Goal: Task Accomplishment & Management: Use online tool/utility

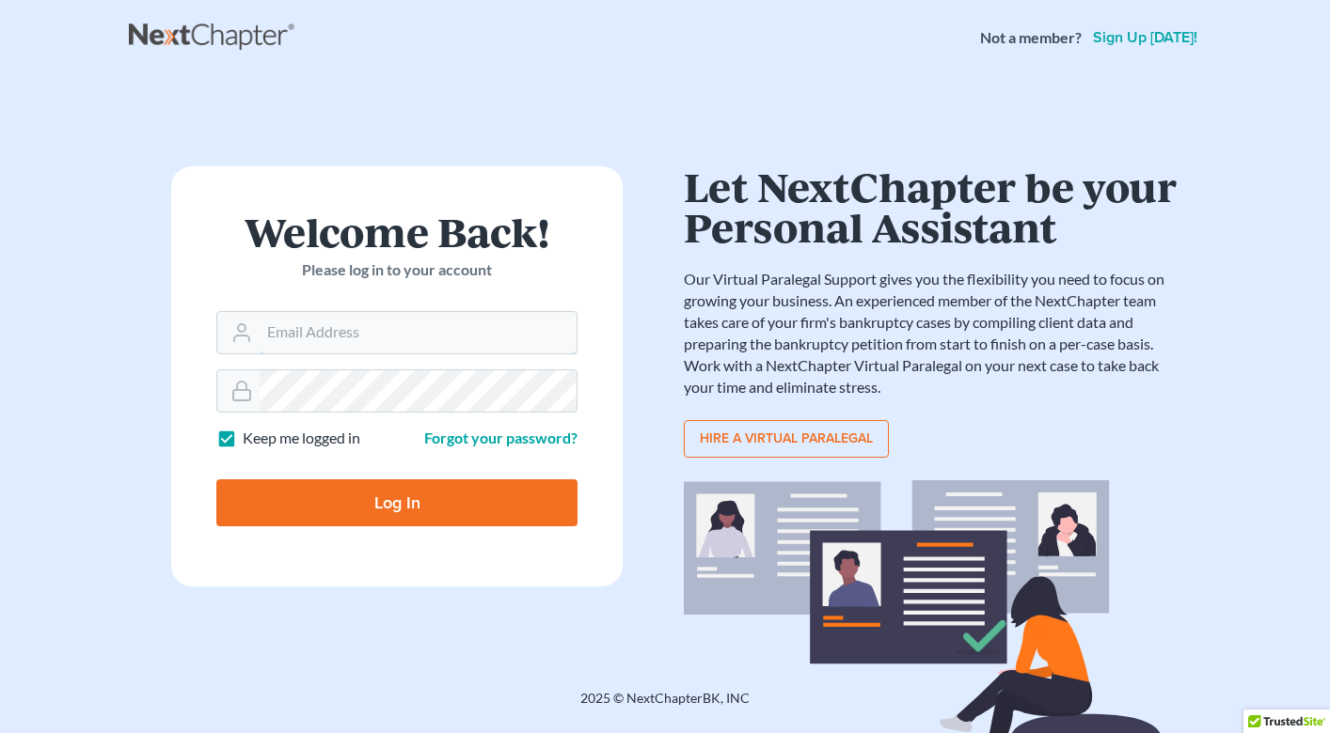
type input "cristina@cmolawpa.com"
click at [337, 480] on input "Log In" at bounding box center [396, 503] width 361 height 47
type input "Thinking..."
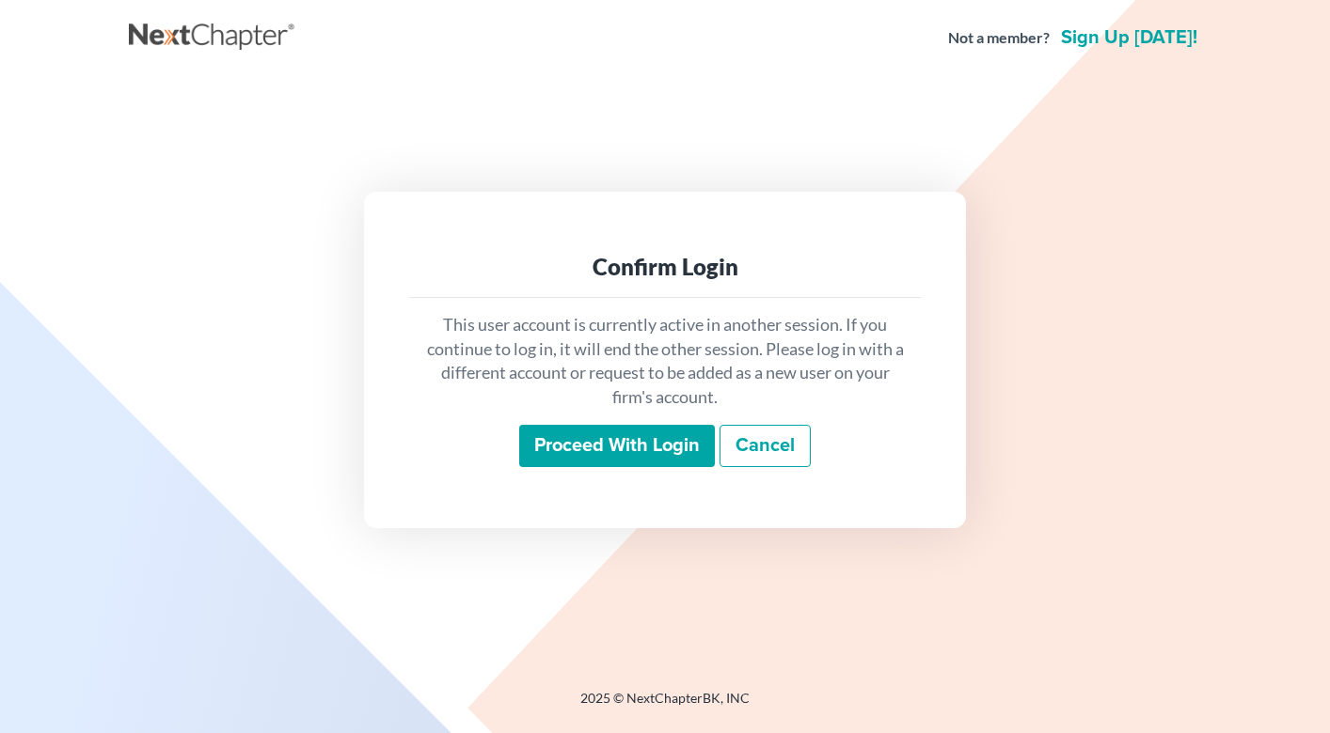
click at [560, 454] on input "Proceed with login" at bounding box center [617, 446] width 196 height 43
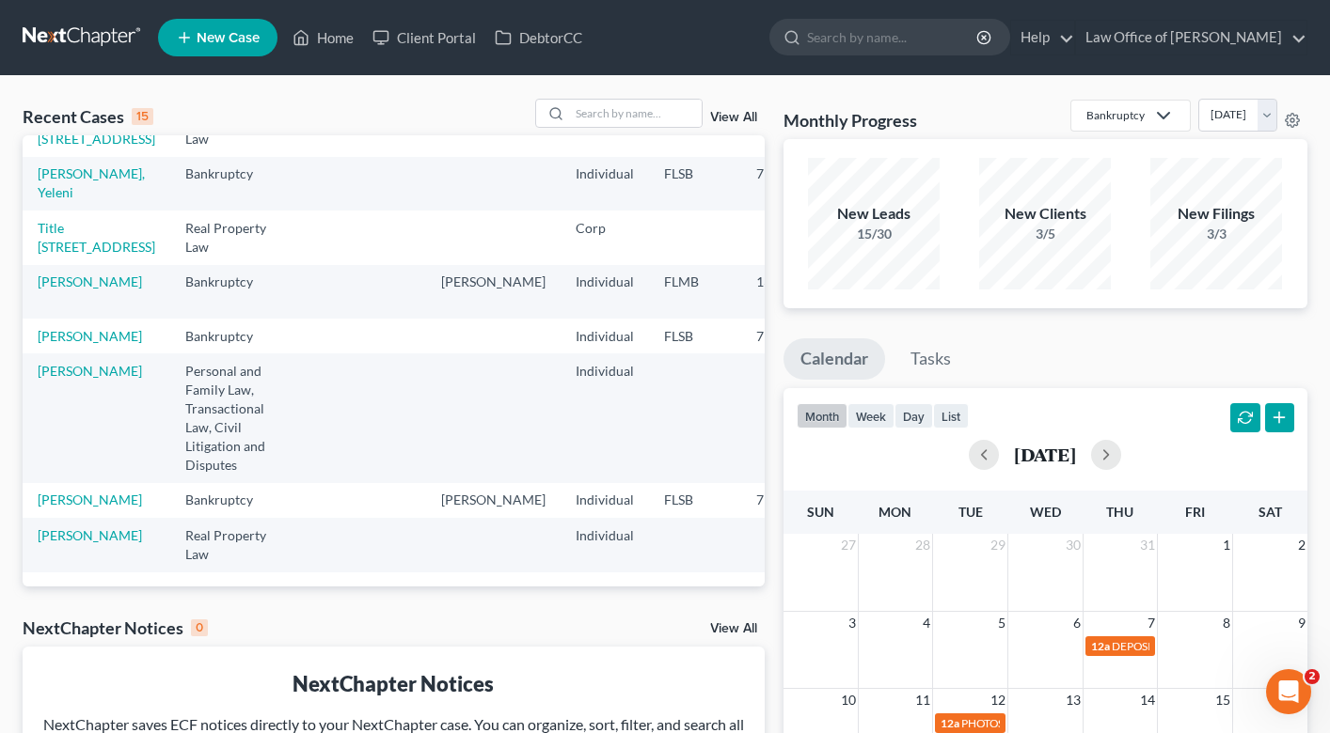
scroll to position [635, 0]
click at [649, 118] on input "search" at bounding box center [636, 113] width 132 height 27
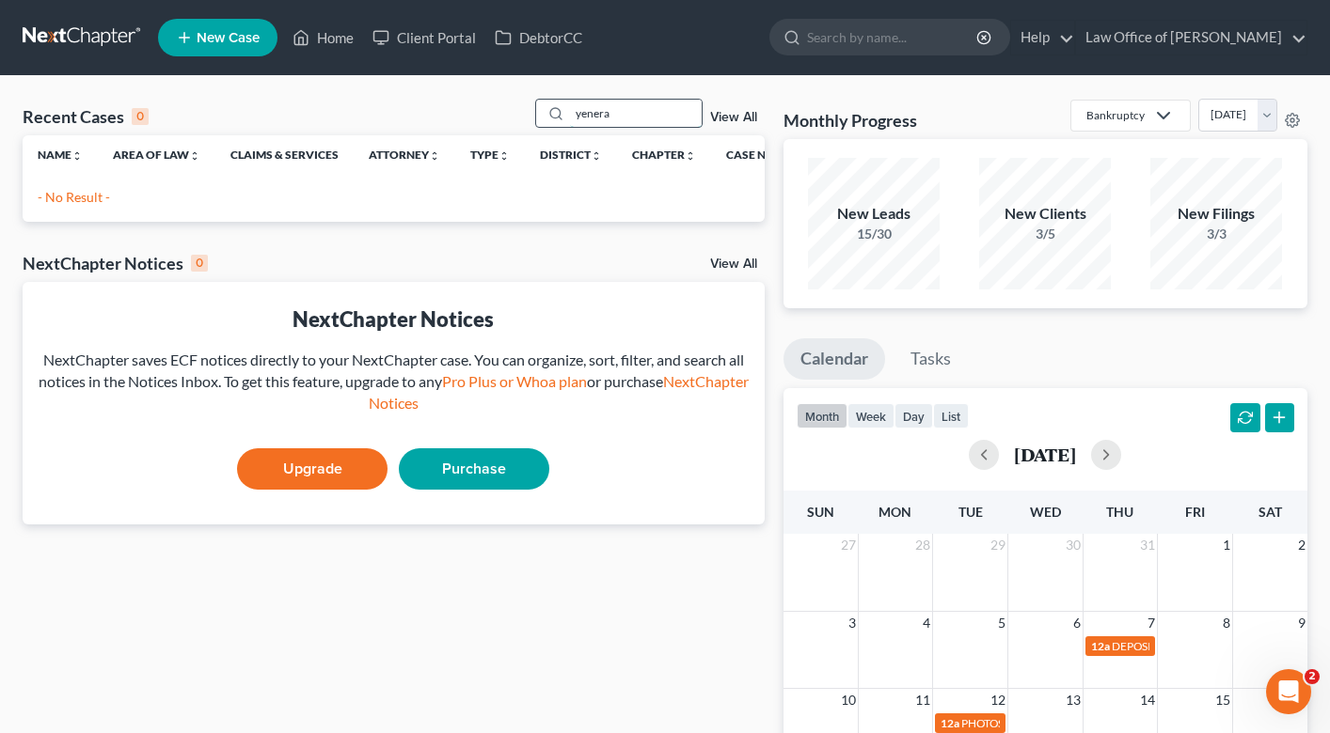
scroll to position [0, 0]
drag, startPoint x: 623, startPoint y: 109, endPoint x: 566, endPoint y: 115, distance: 56.7
click at [566, 115] on div "yenera" at bounding box center [618, 113] width 167 height 29
type input "yeleni"
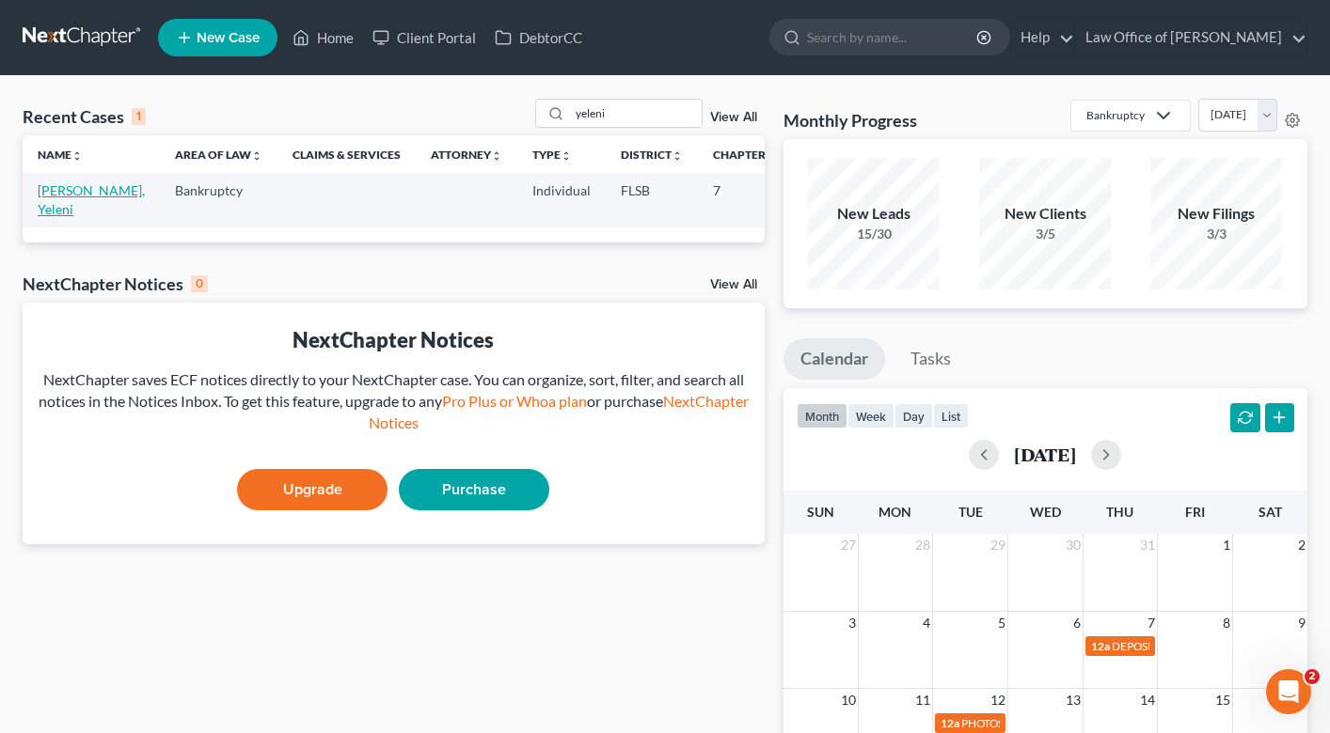
click at [58, 204] on link "Escobar Rivas, Yeleni" at bounding box center [91, 199] width 107 height 35
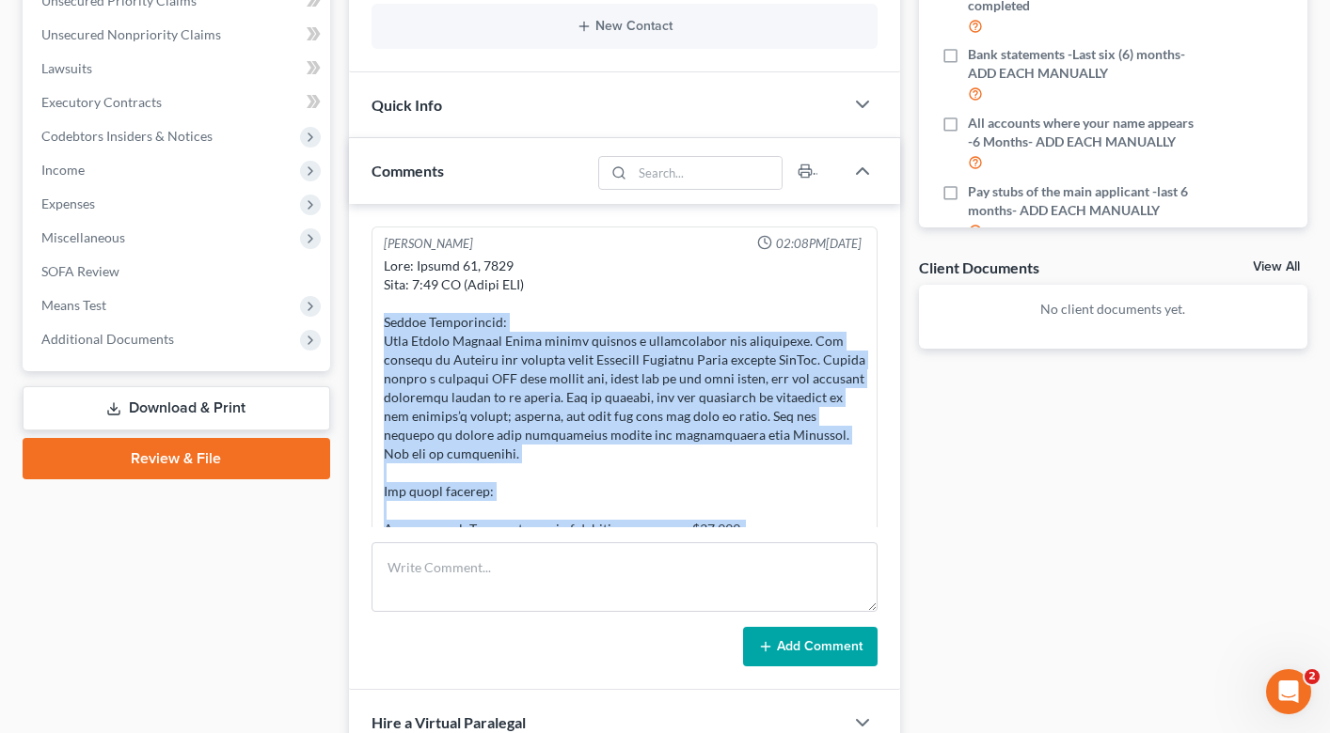
drag, startPoint x: 471, startPoint y: 325, endPoint x: 383, endPoint y: 325, distance: 88.4
click at [384, 325] on div at bounding box center [624, 652] width 481 height 790
copy div "Client Interaction: Lead Yeleni Escobar Rivas called seeking a consultation for…"
